Goal: Check status: Check status

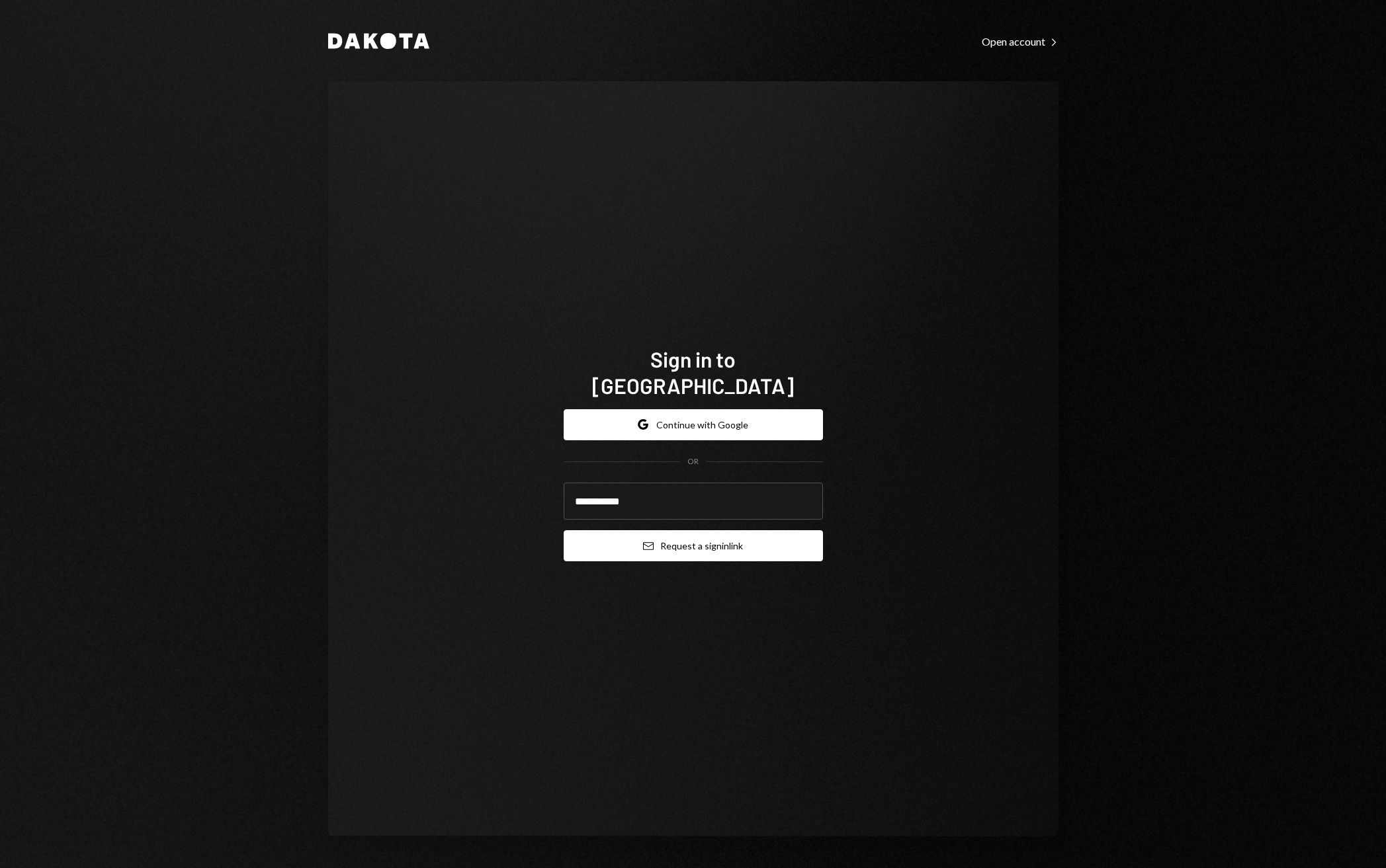
click at [757, 534] on button "Email Request a sign in link" at bounding box center [693, 545] width 260 height 31
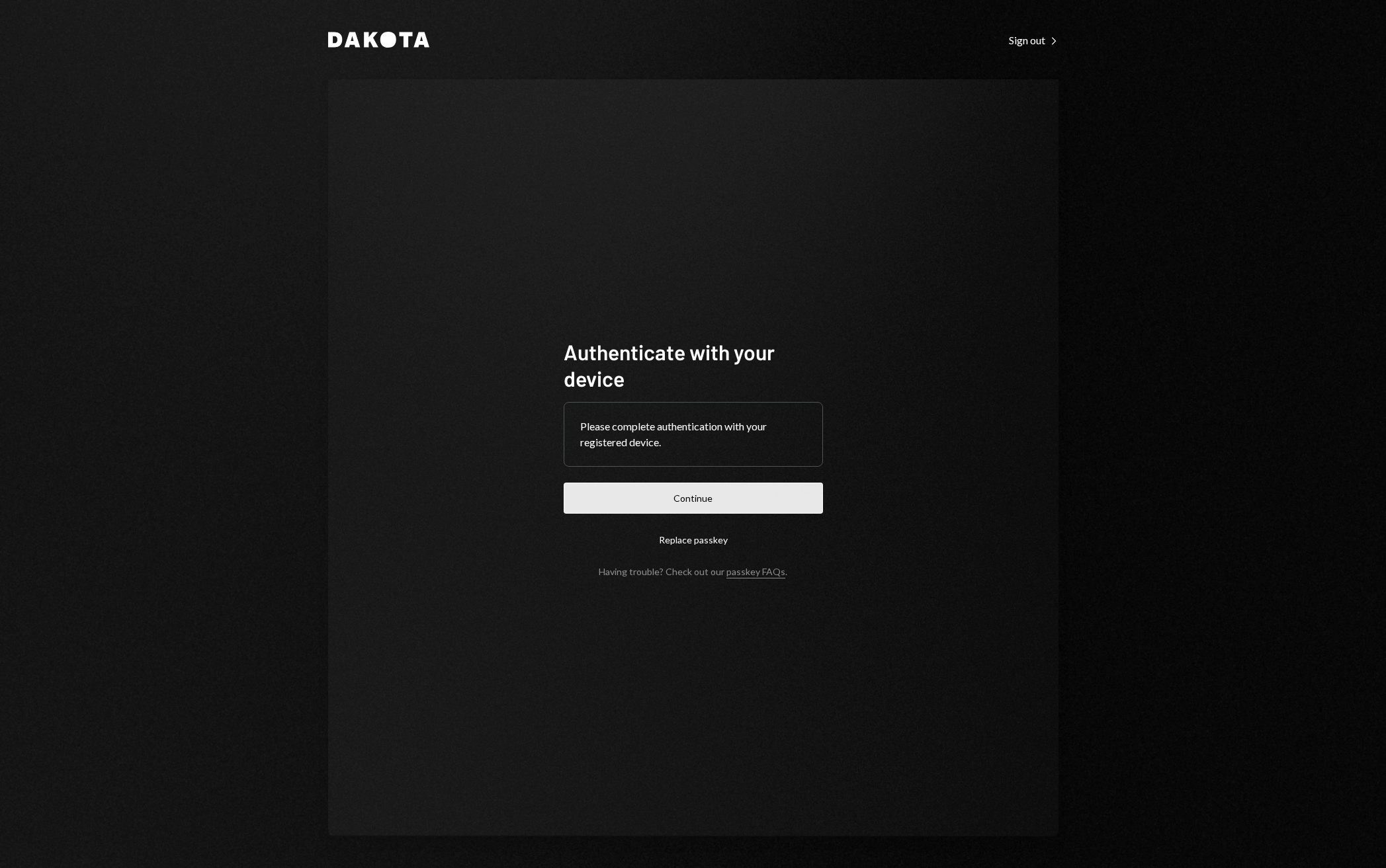
click at [689, 507] on button "Continue" at bounding box center [693, 497] width 260 height 31
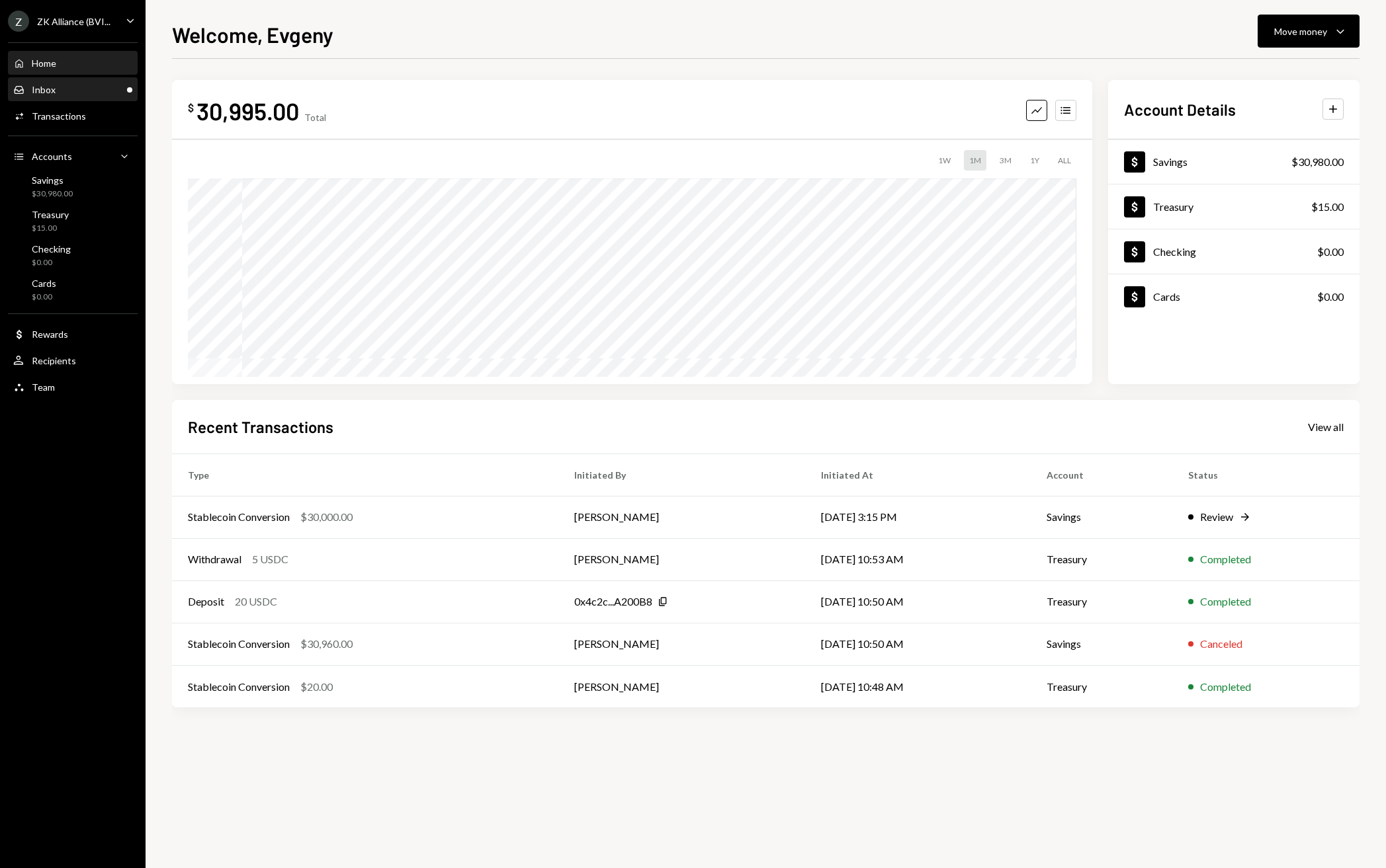
click at [112, 96] on div "Inbox Inbox" at bounding box center [73, 90] width 119 height 22
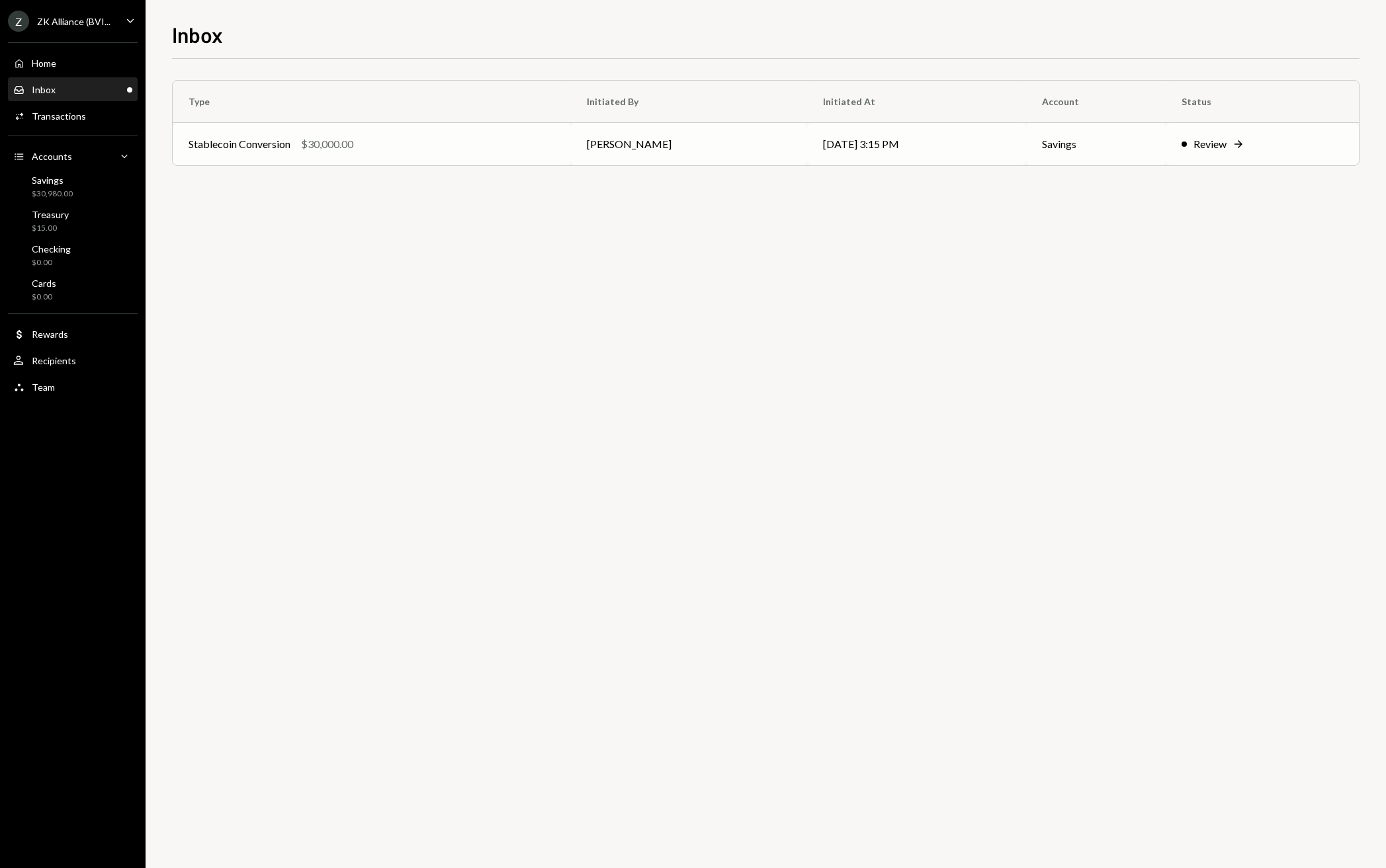
click at [380, 137] on div "Stablecoin Conversion $30,000.00" at bounding box center [372, 144] width 367 height 16
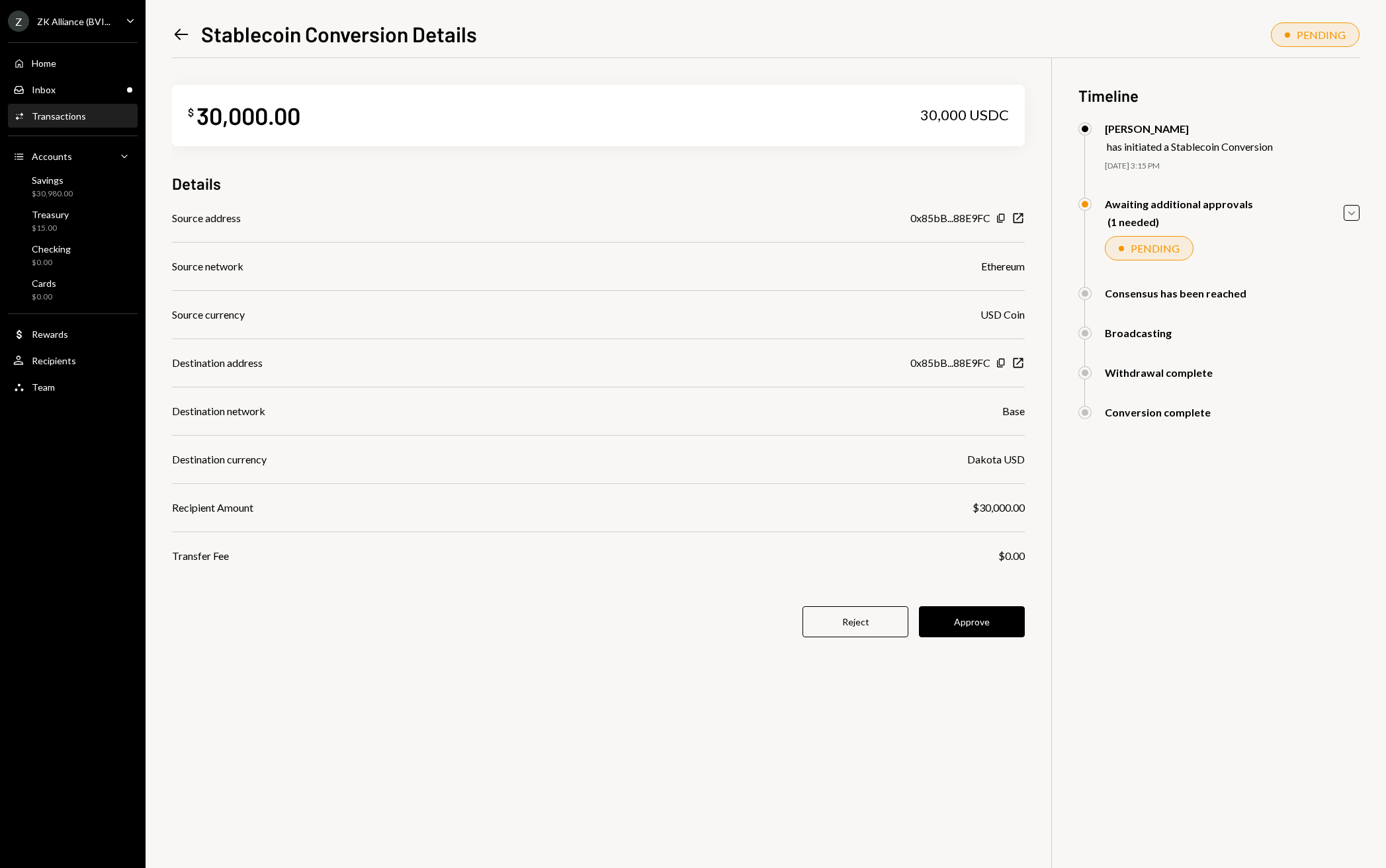
click at [749, 260] on div "Source network Ethereum" at bounding box center [599, 267] width 853 height 16
click at [961, 620] on button "Approve" at bounding box center [972, 621] width 106 height 31
